Goal: Information Seeking & Learning: Find specific fact

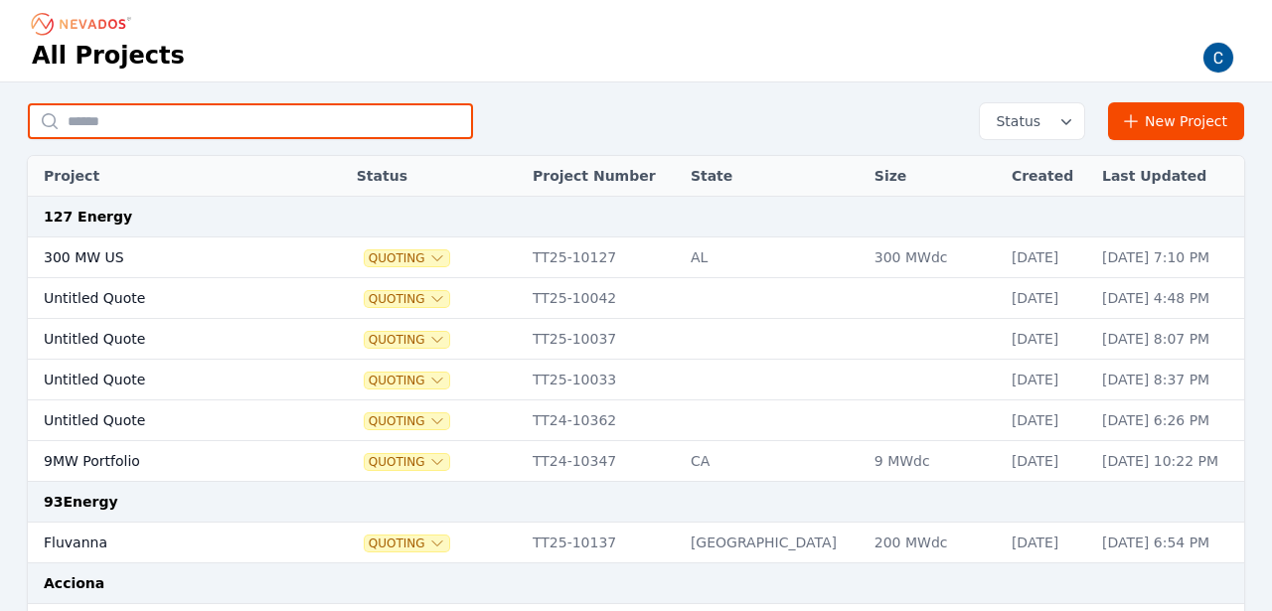
click at [277, 120] on input "text" at bounding box center [250, 121] width 445 height 36
paste input "*"
click at [277, 120] on input "text" at bounding box center [250, 121] width 445 height 36
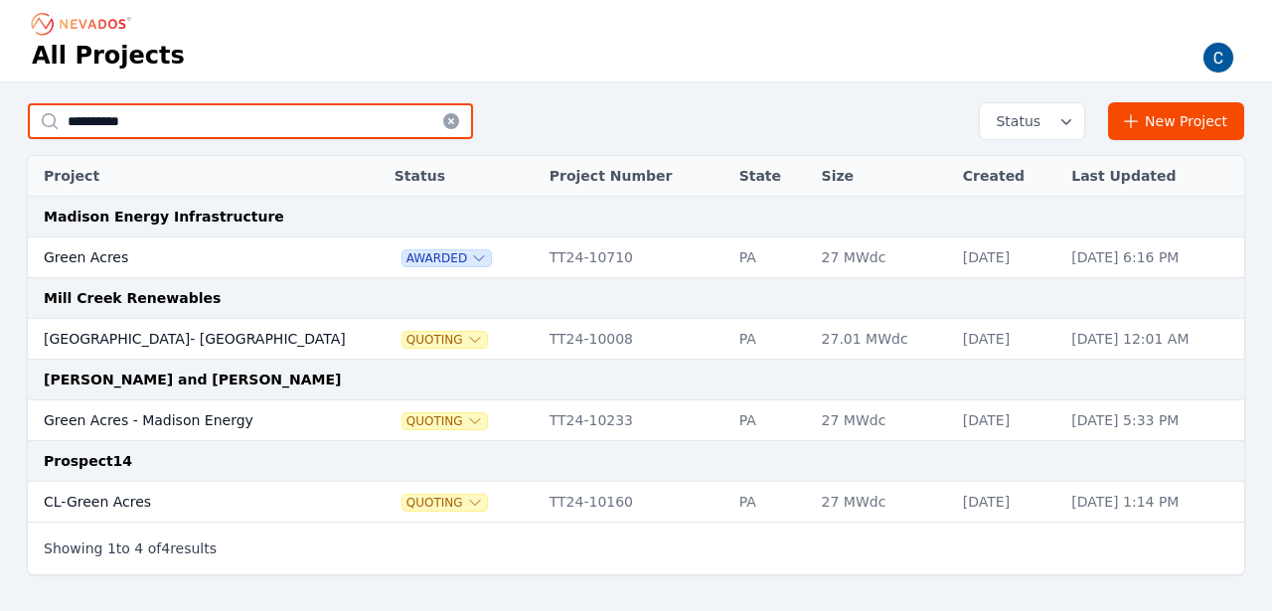
type input "**********"
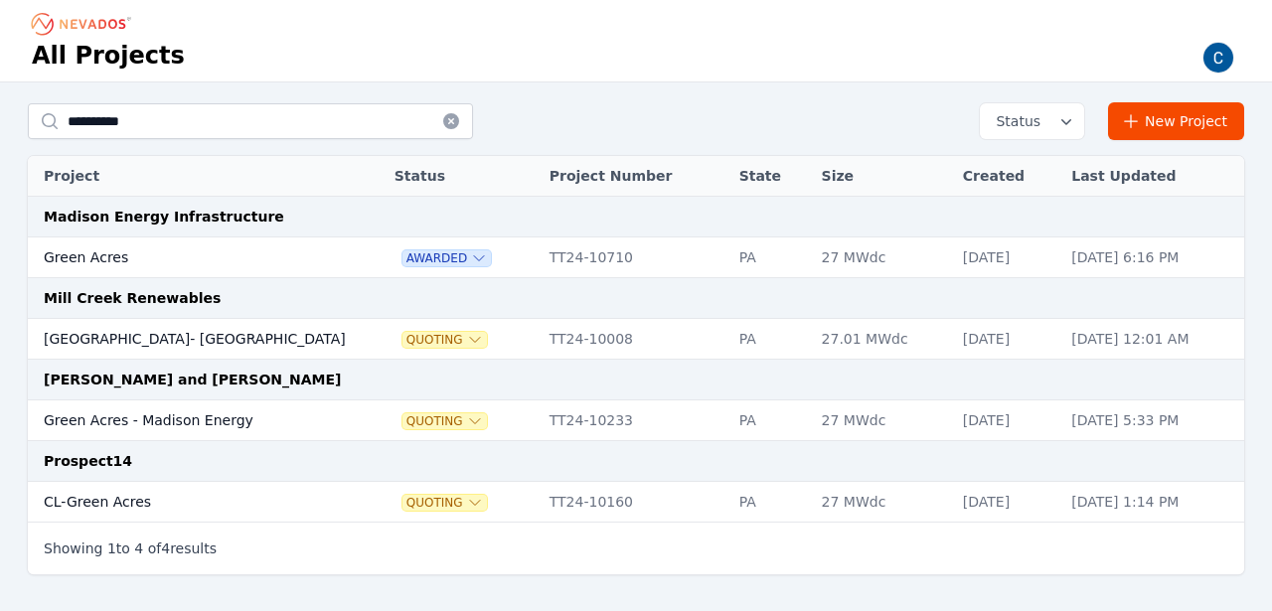
click at [92, 256] on td "Green Acres" at bounding box center [193, 257] width 330 height 41
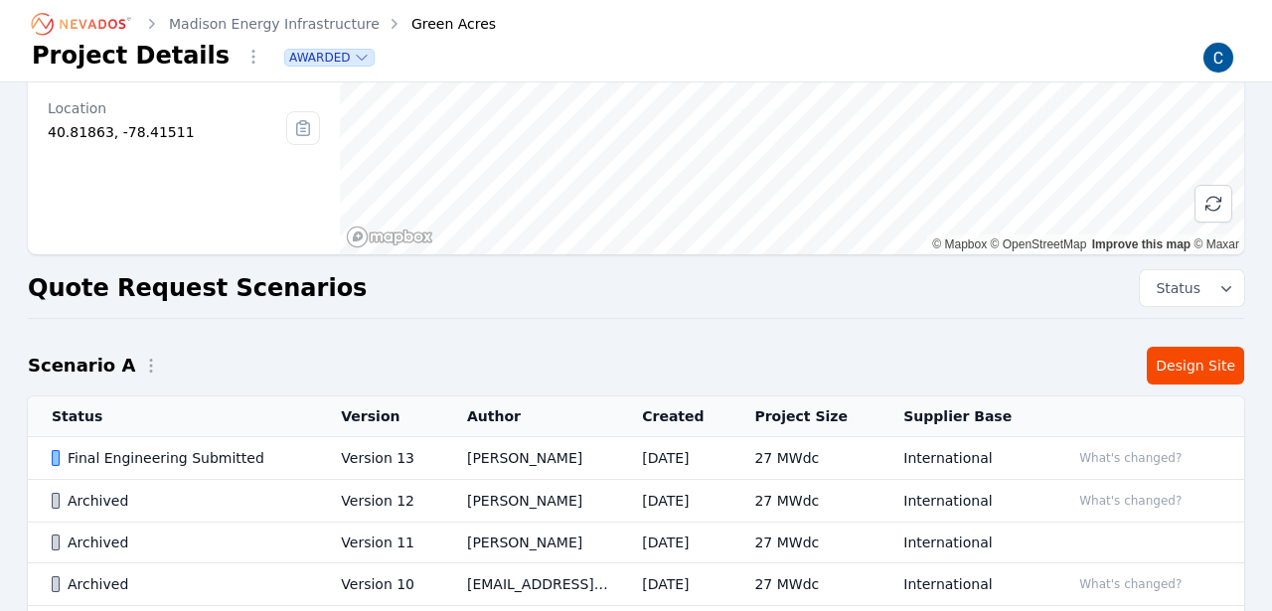
scroll to position [269, 0]
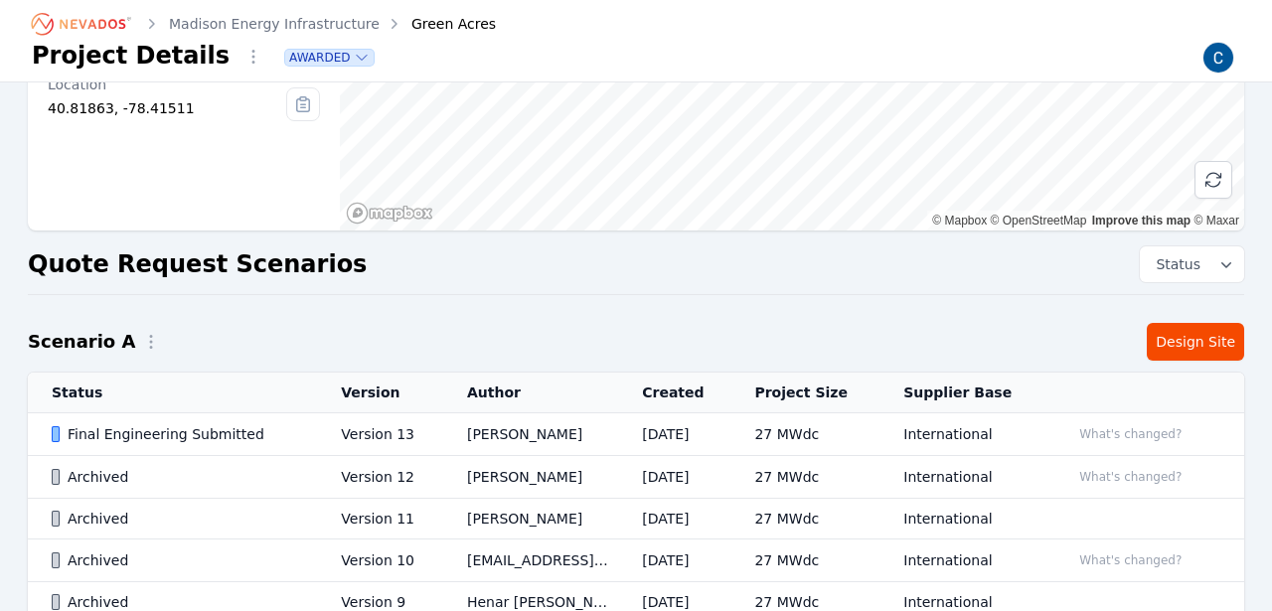
click at [130, 429] on div "Final Engineering Submitted" at bounding box center [179, 434] width 255 height 20
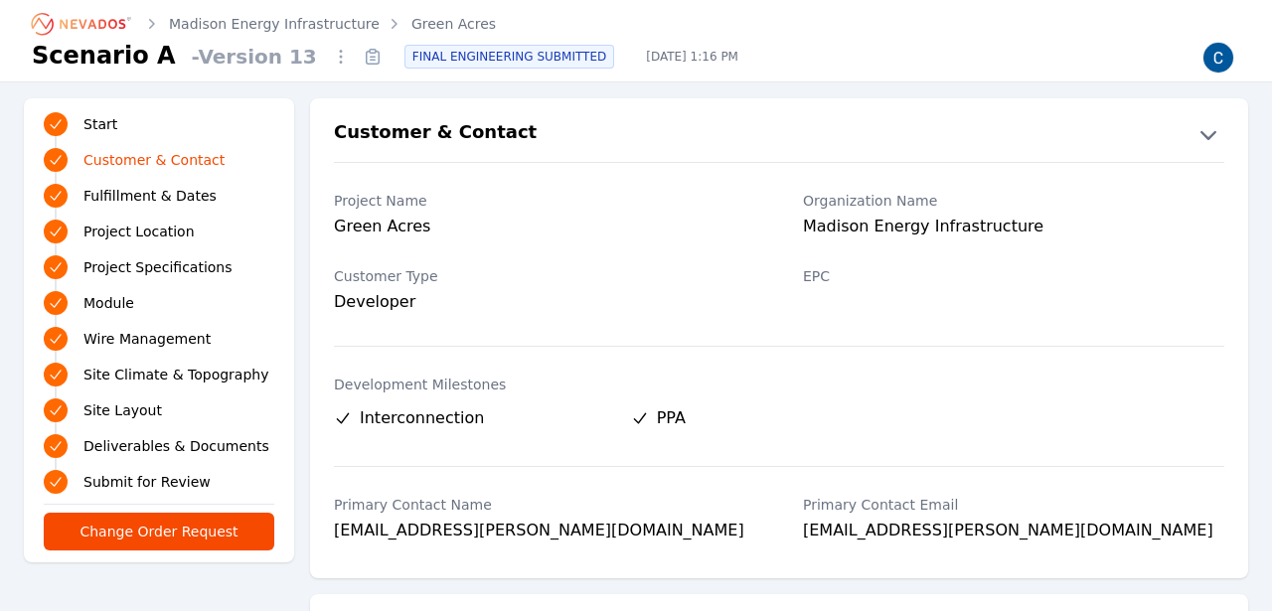
click at [91, 20] on icon "Breadcrumb" at bounding box center [93, 24] width 66 height 10
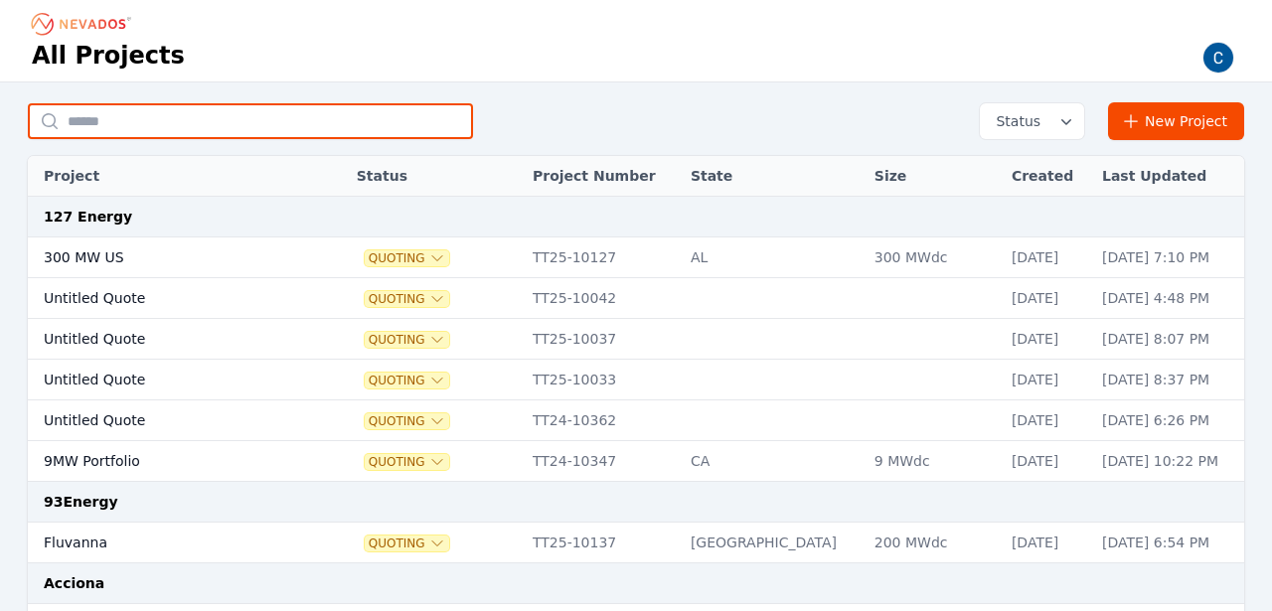
click at [250, 115] on input "text" at bounding box center [250, 121] width 445 height 36
paste input "**********"
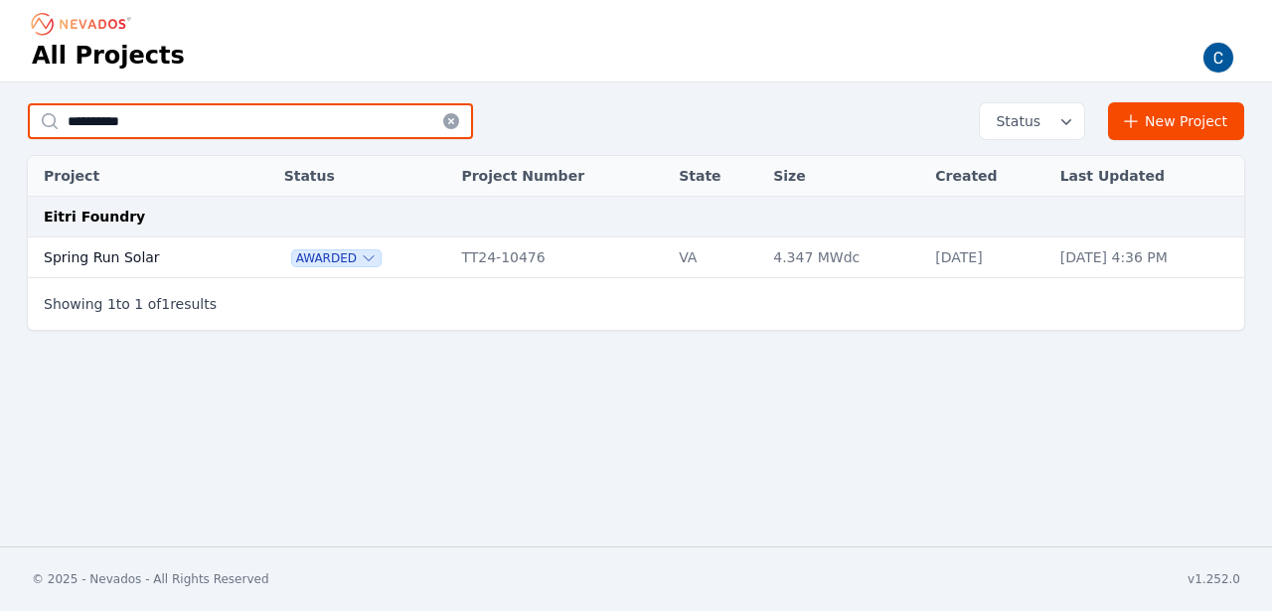
type input "**********"
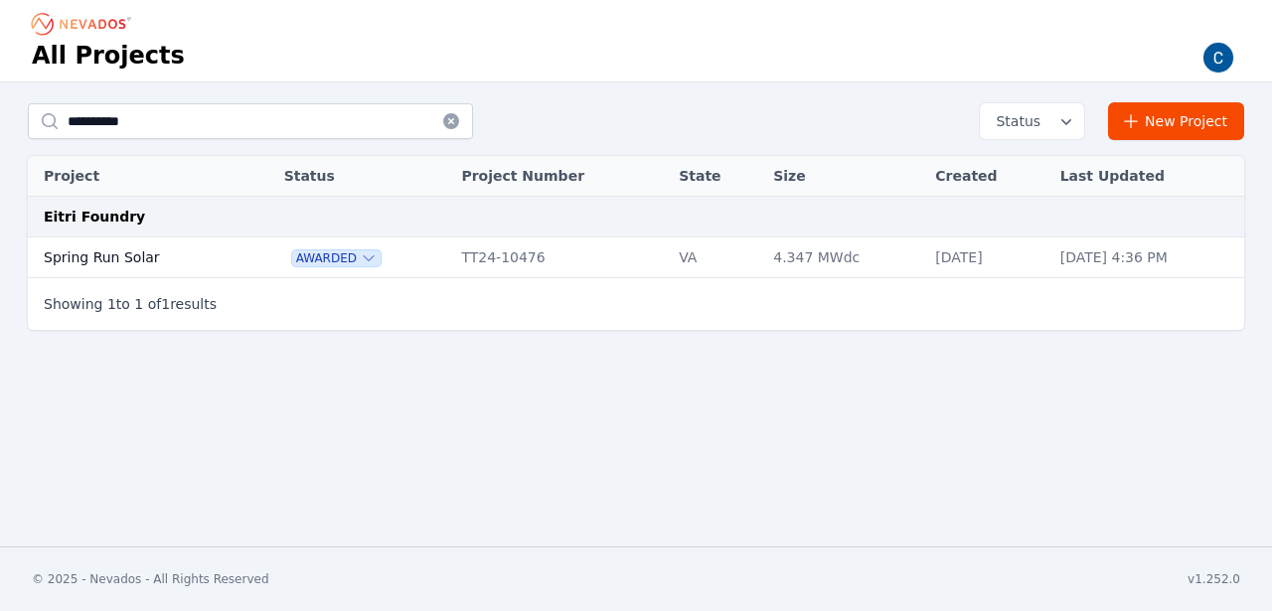
click at [122, 260] on td "Spring Run Solar" at bounding box center [136, 257] width 216 height 41
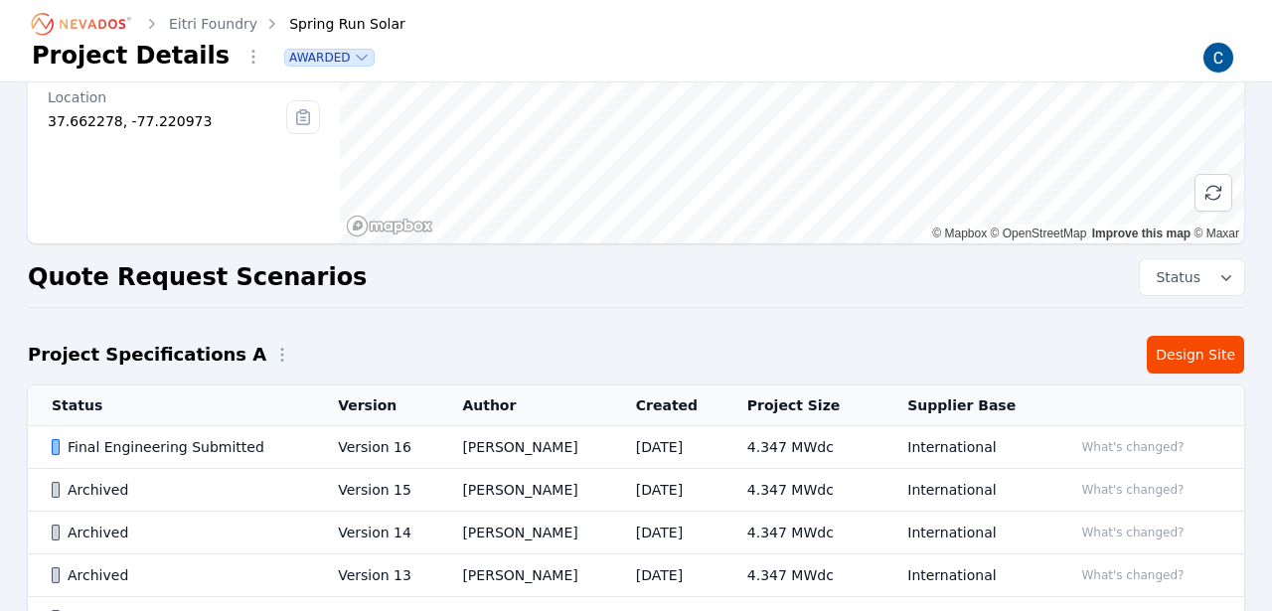
scroll to position [395, 0]
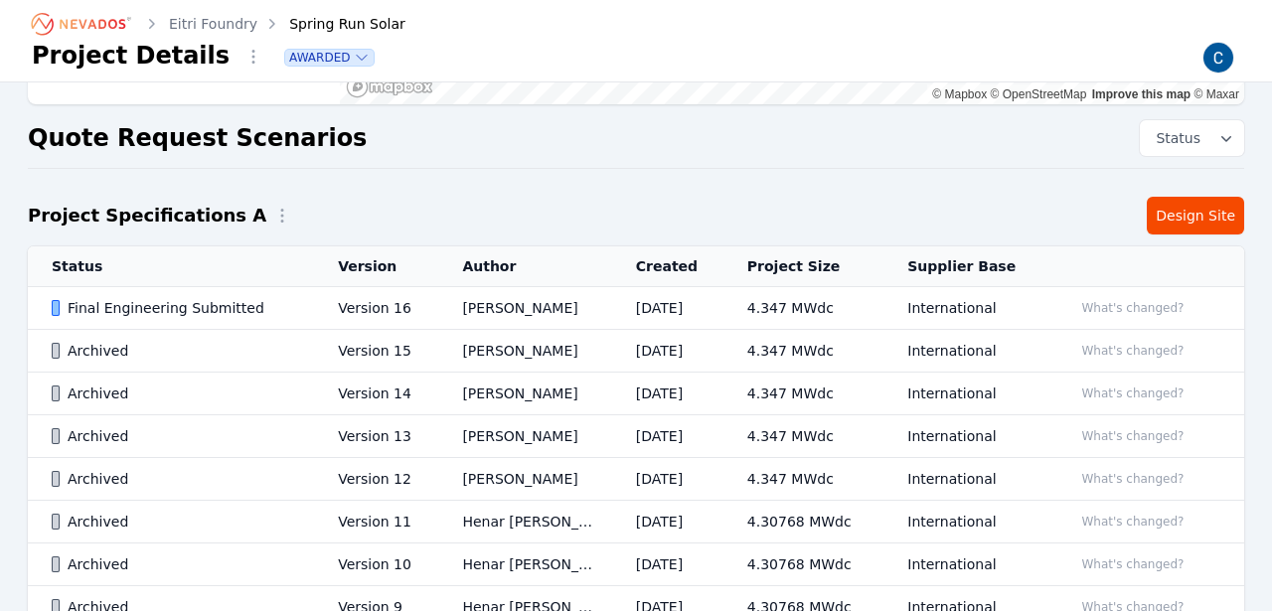
click at [106, 304] on div "Final Engineering Submitted" at bounding box center [178, 308] width 252 height 20
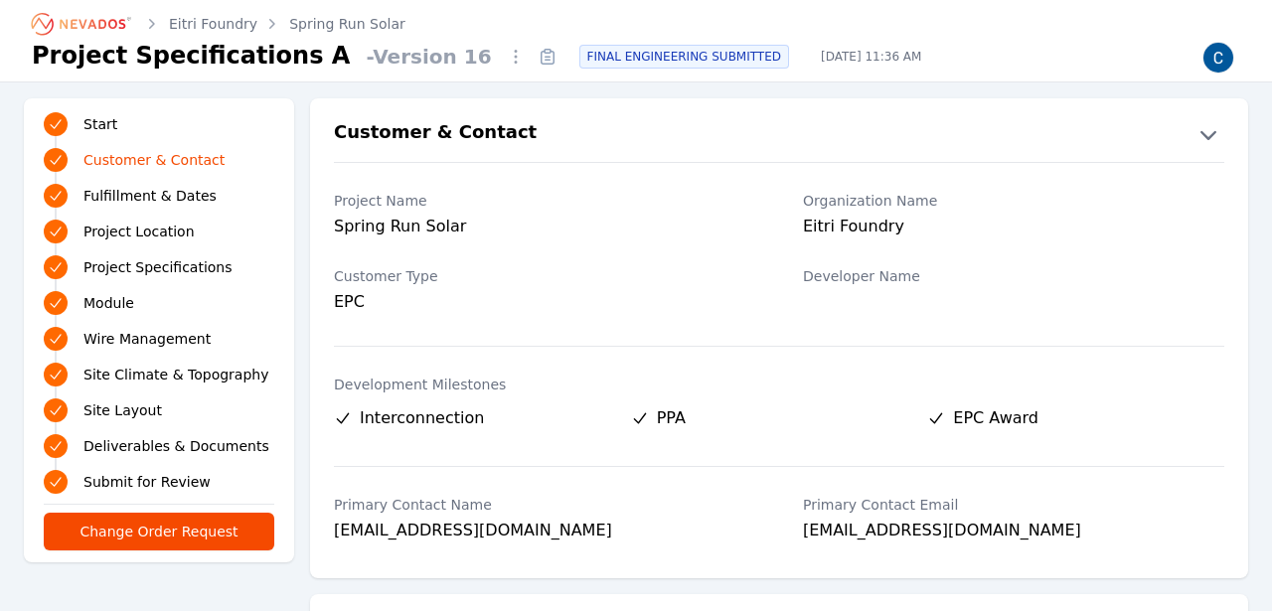
click at [80, 27] on icon "Breadcrumb" at bounding box center [82, 24] width 109 height 32
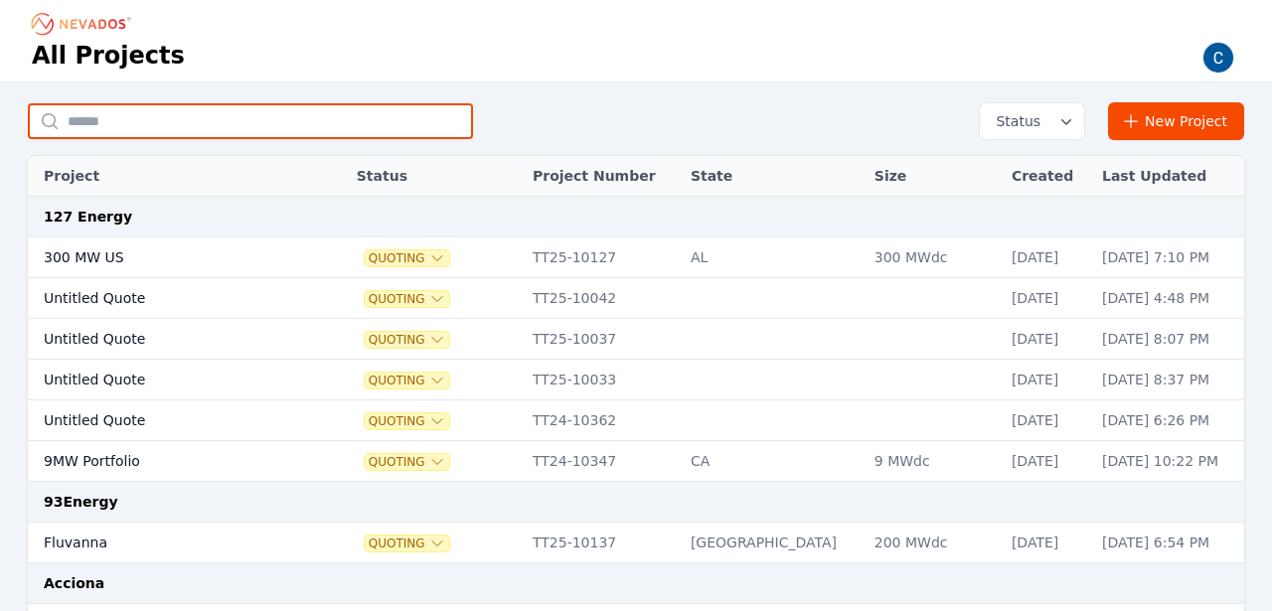
click at [144, 126] on input "text" at bounding box center [250, 121] width 445 height 36
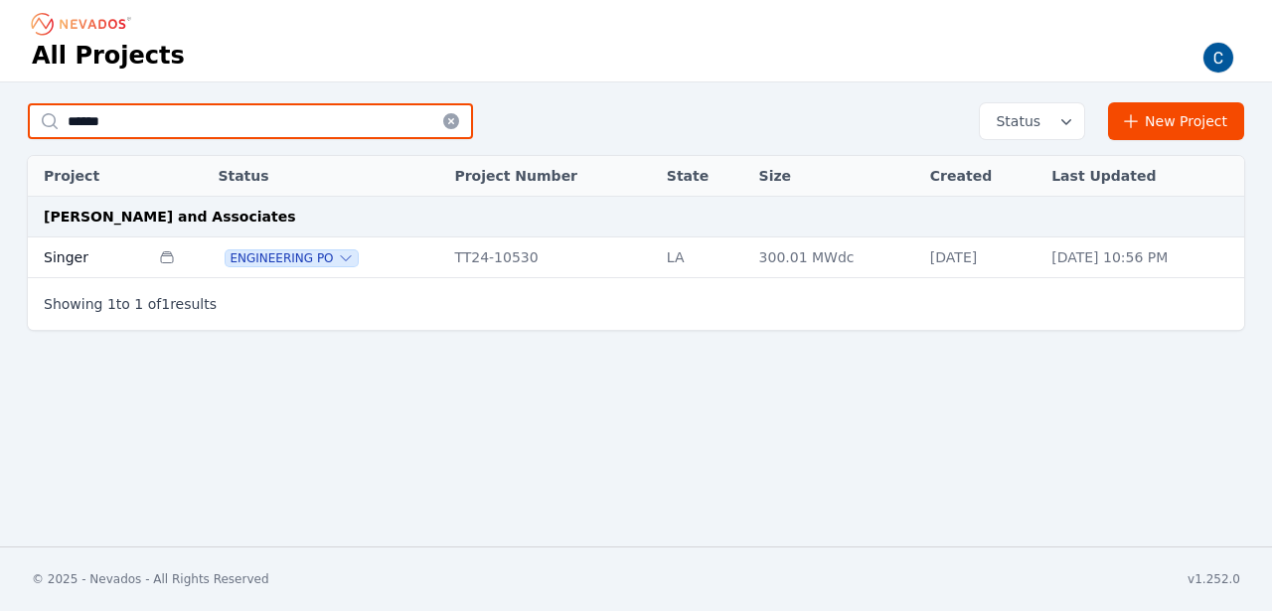
type input "******"
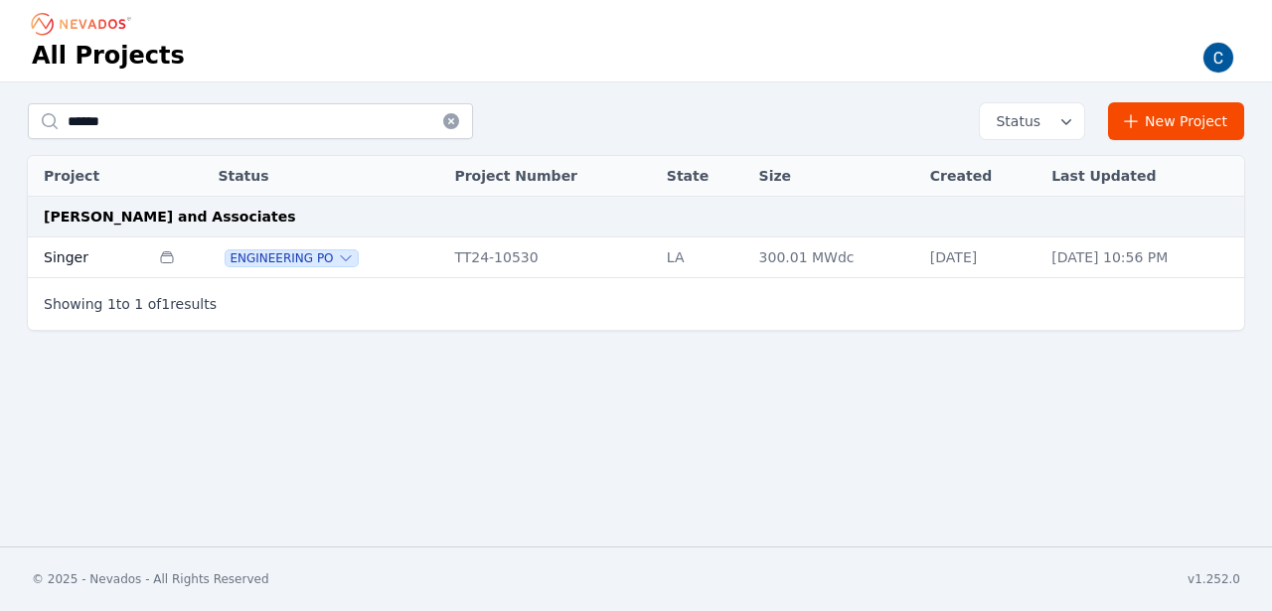
click at [74, 258] on td "Singer" at bounding box center [88, 257] width 121 height 41
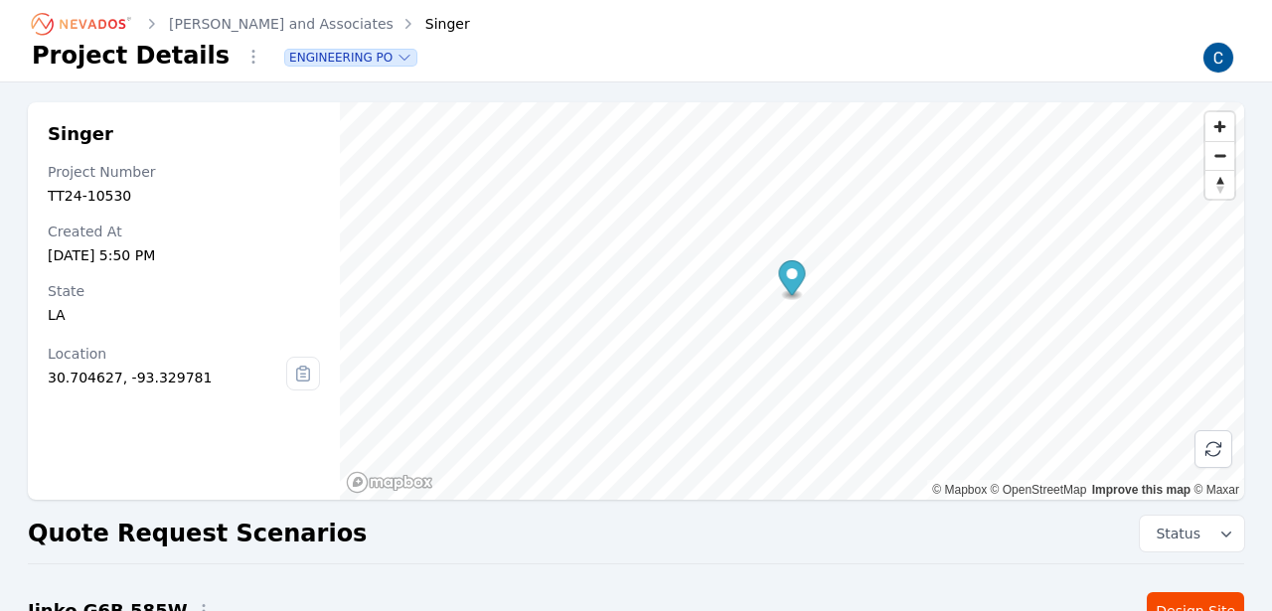
click at [308, 371] on icon at bounding box center [302, 375] width 13 height 13
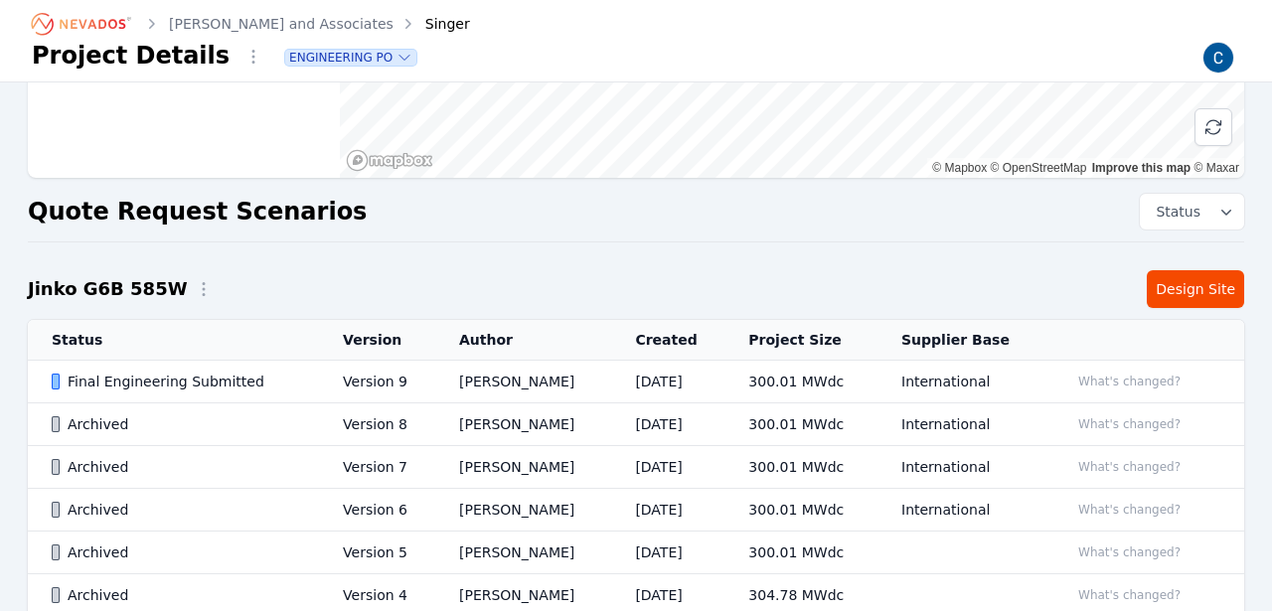
scroll to position [329, 0]
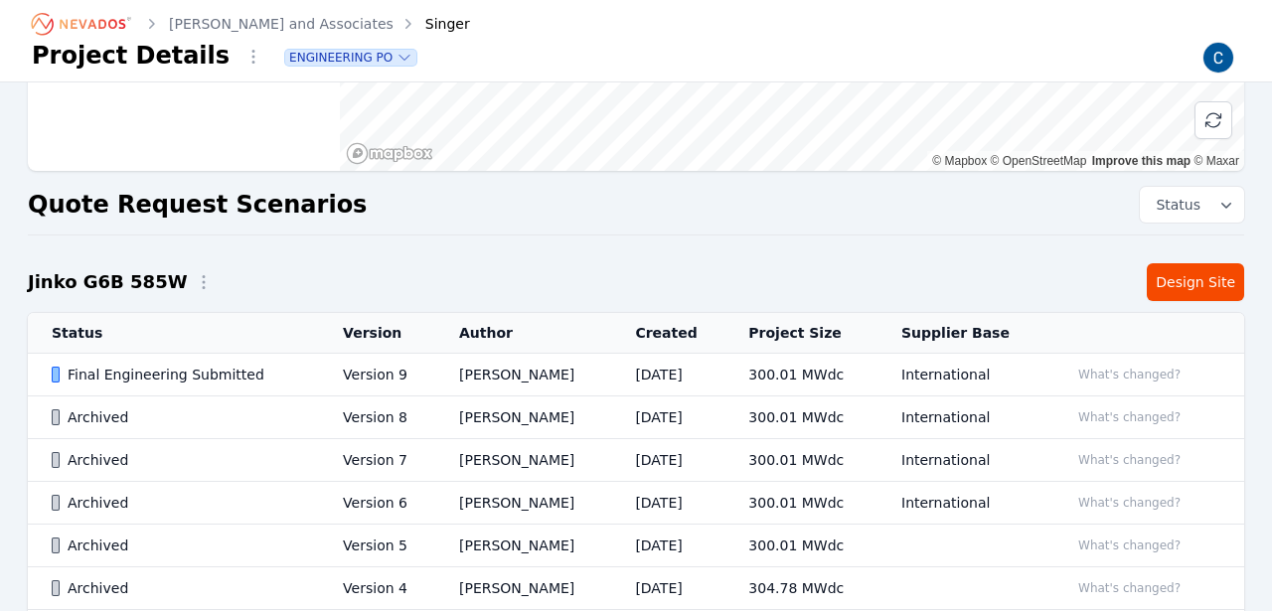
click at [109, 375] on div "Final Engineering Submitted" at bounding box center [180, 375] width 257 height 20
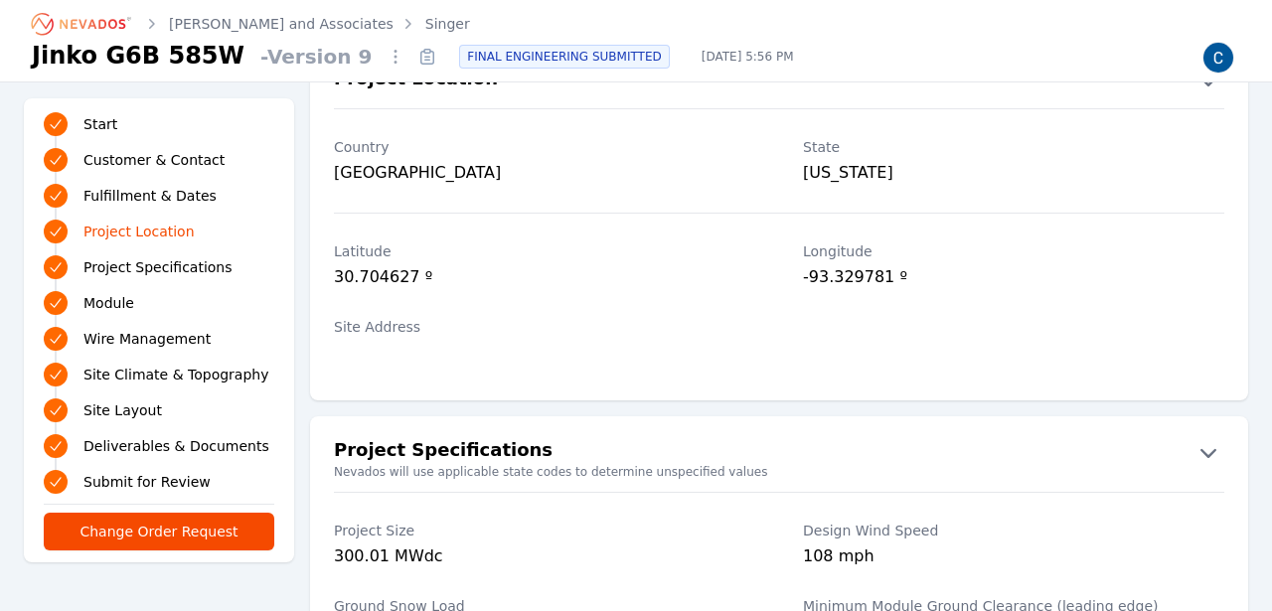
scroll to position [1102, 0]
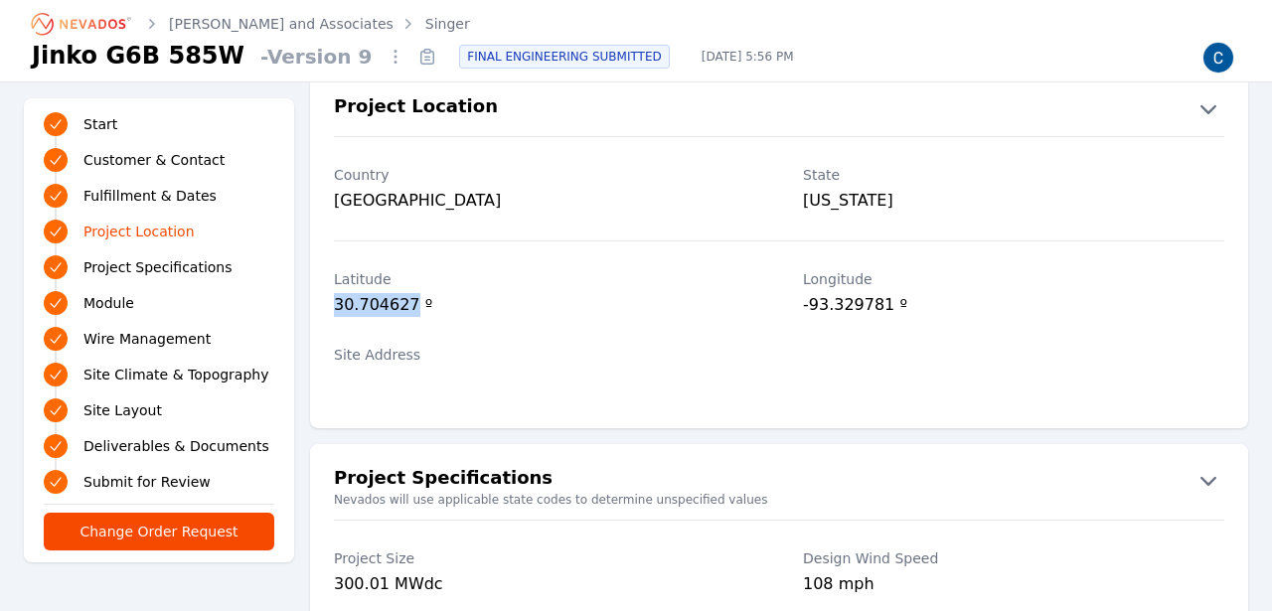
drag, startPoint x: 335, startPoint y: 305, endPoint x: 411, endPoint y: 309, distance: 76.6
click at [411, 310] on div "30.704627 º" at bounding box center [544, 307] width 421 height 28
copy div "30.704627"
drag, startPoint x: 804, startPoint y: 305, endPoint x: 888, endPoint y: 309, distance: 84.5
click at [888, 309] on div "-93.329781 º" at bounding box center [1013, 307] width 421 height 28
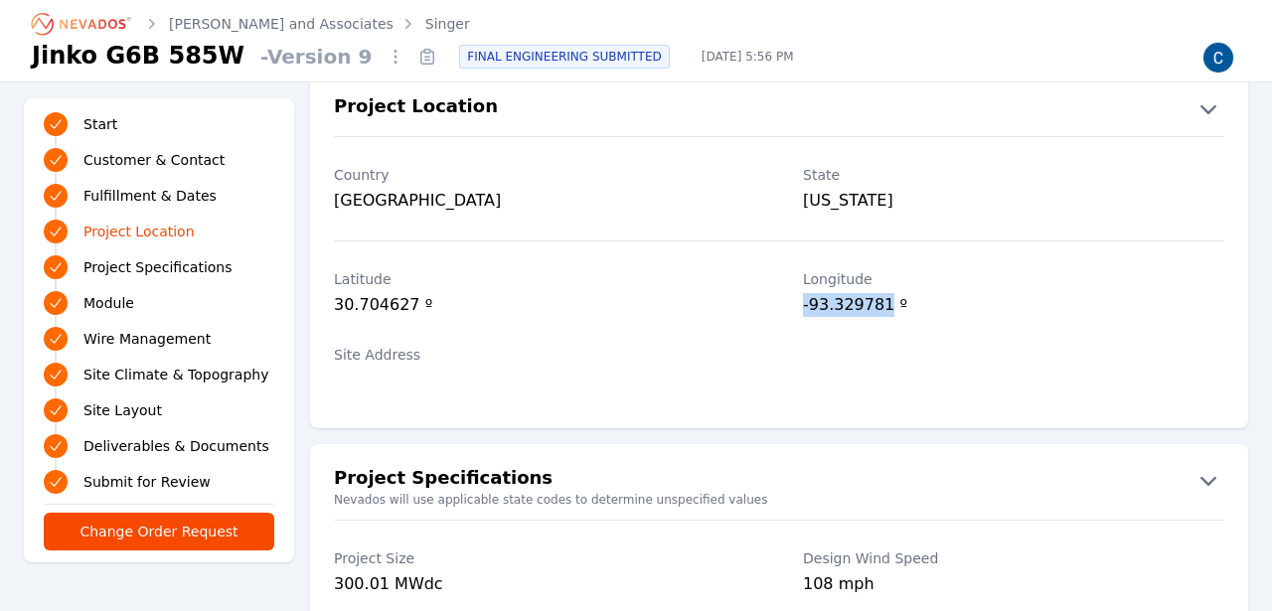
copy div "-93.329781"
